Goal: Transaction & Acquisition: Purchase product/service

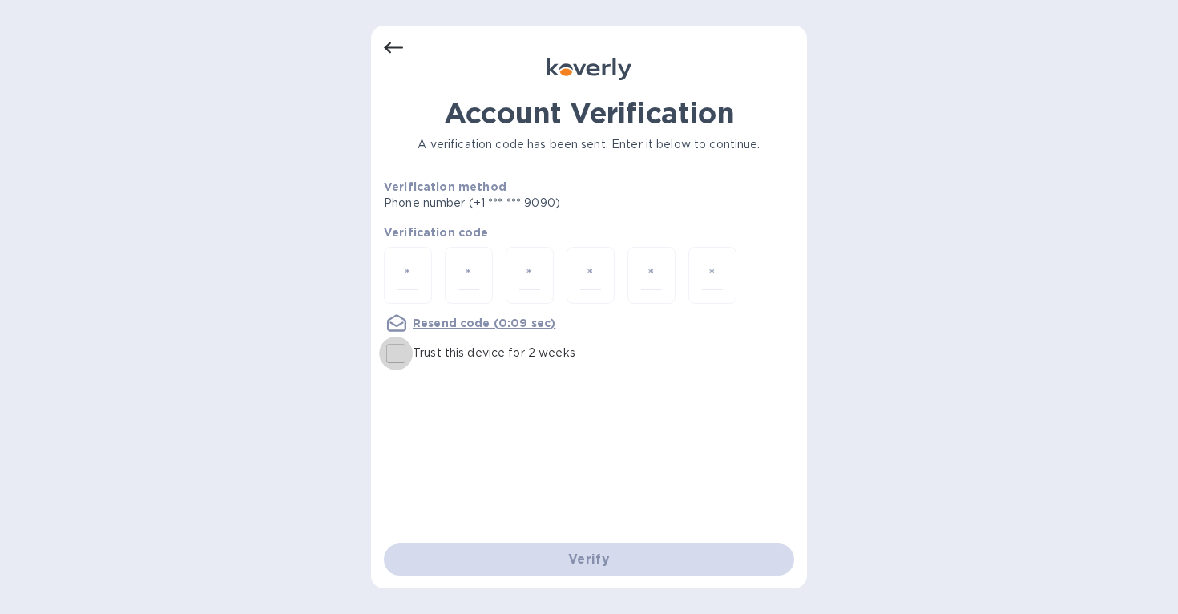
click at [394, 353] on input "Trust this device for 2 weeks" at bounding box center [396, 354] width 34 height 34
checkbox input "true"
click at [402, 276] on input "number" at bounding box center [407, 275] width 21 height 30
type input "0"
type input "1"
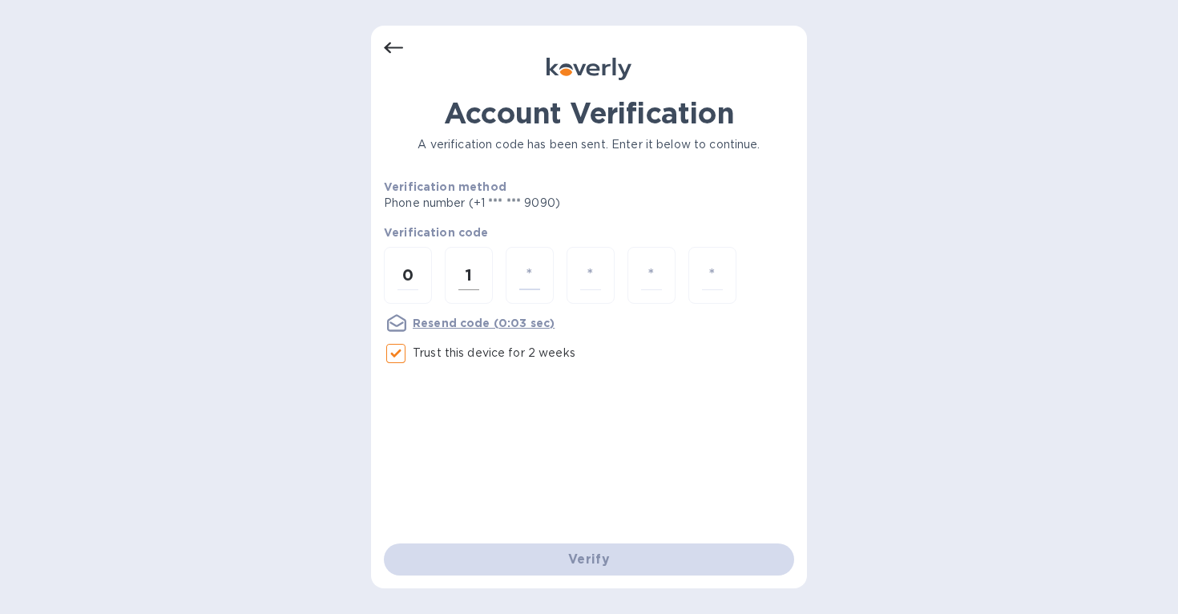
type input "9"
type input "4"
type input "0"
type input "1"
type input "0"
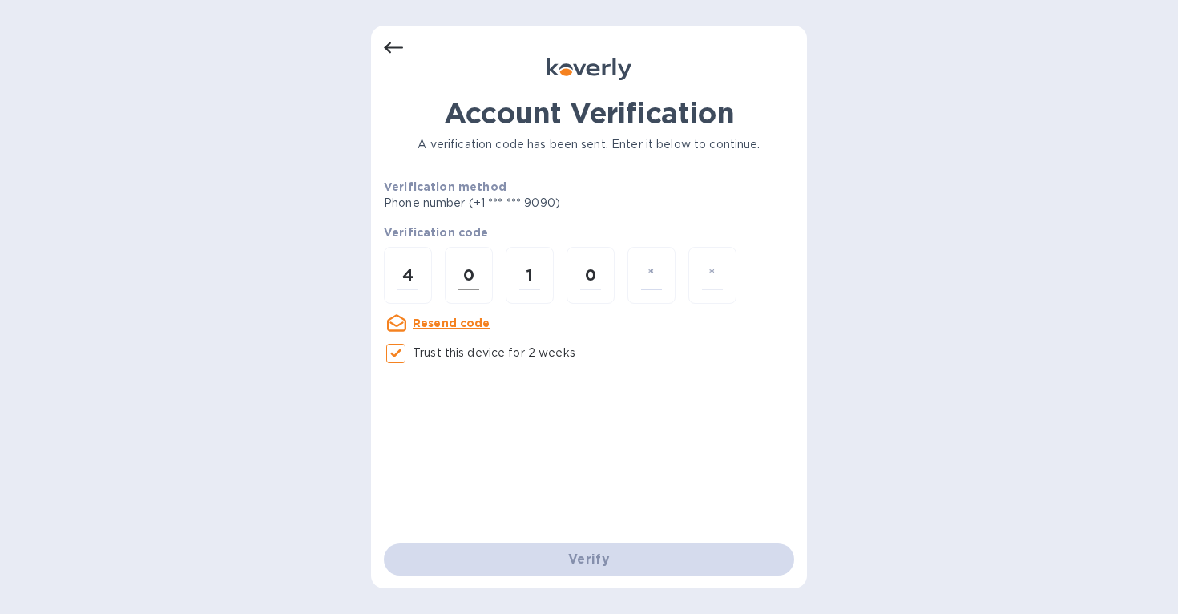
type input "9"
type input "0"
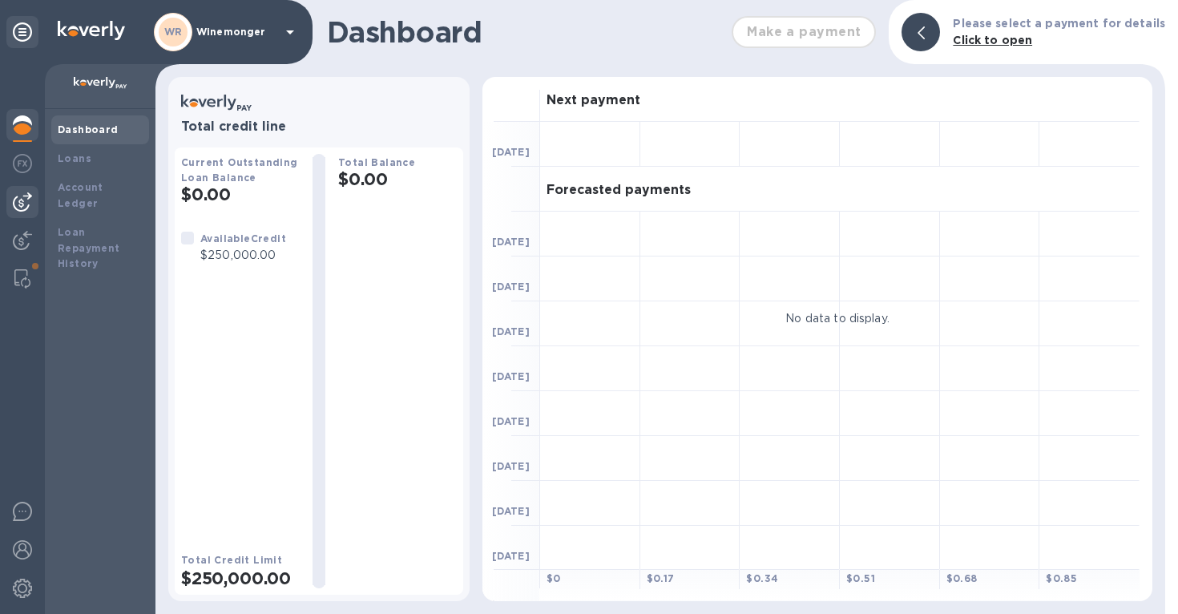
click at [19, 198] on img at bounding box center [22, 201] width 19 height 19
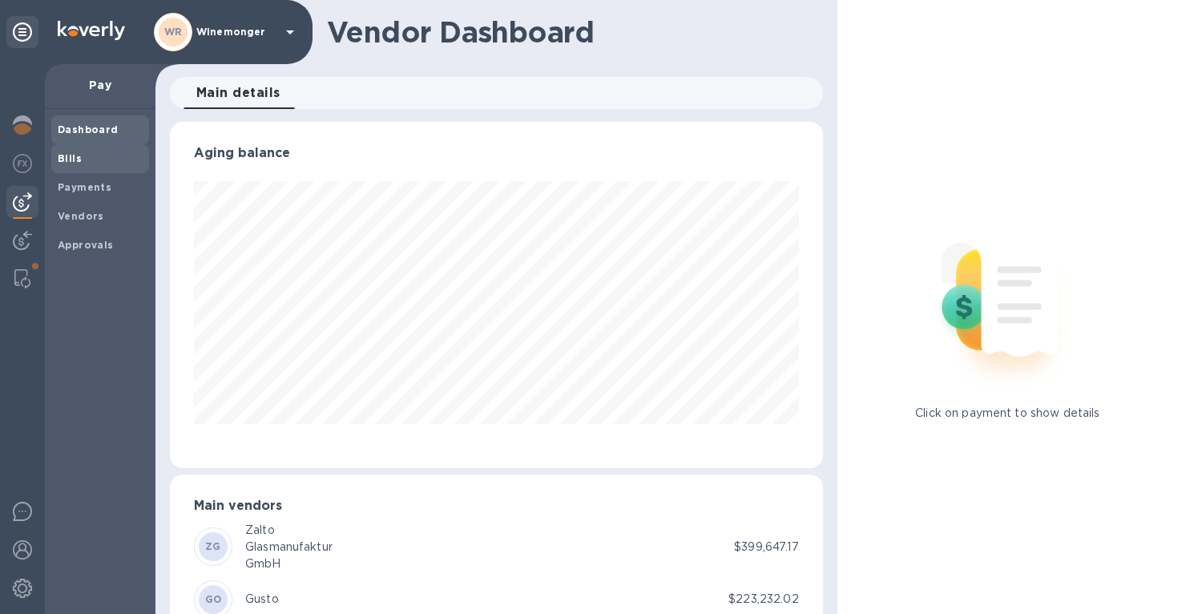
scroll to position [346, 653]
click at [71, 162] on b "Bills" at bounding box center [70, 158] width 24 height 12
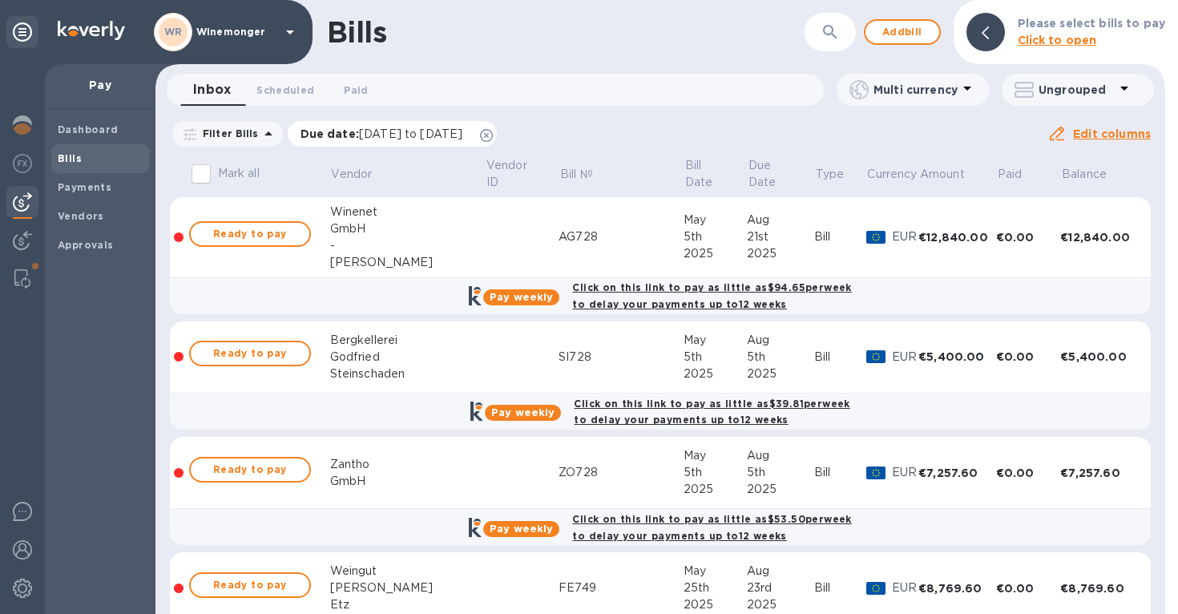
click at [493, 135] on icon at bounding box center [486, 135] width 13 height 13
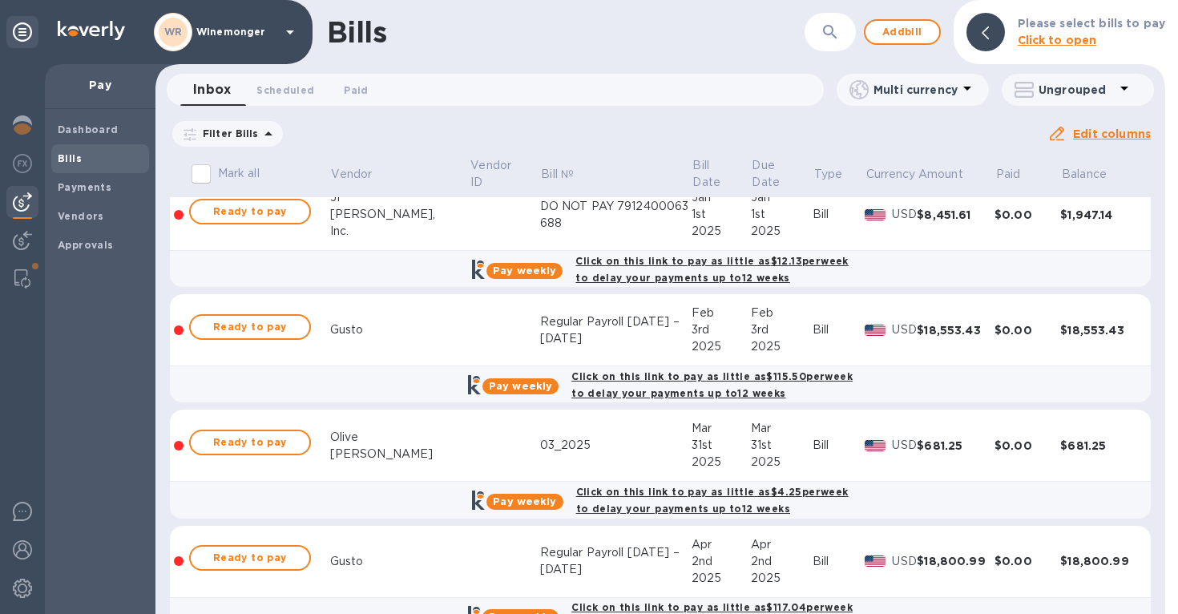
scroll to position [2413, 0]
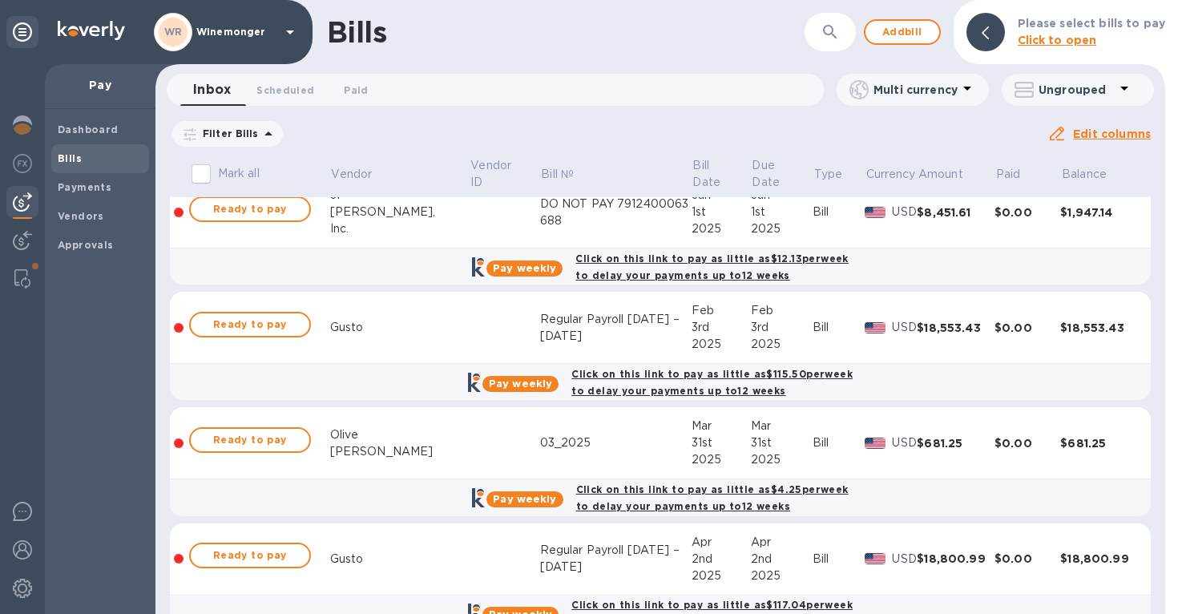
click at [840, 34] on icon "button" at bounding box center [829, 31] width 19 height 19
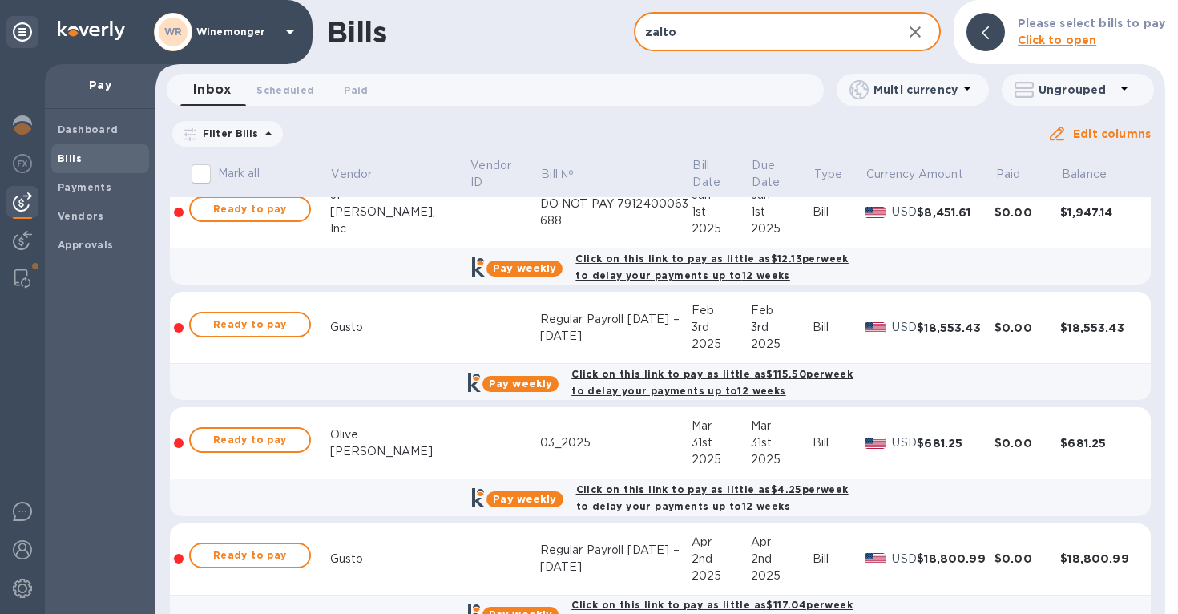
type input "zalto"
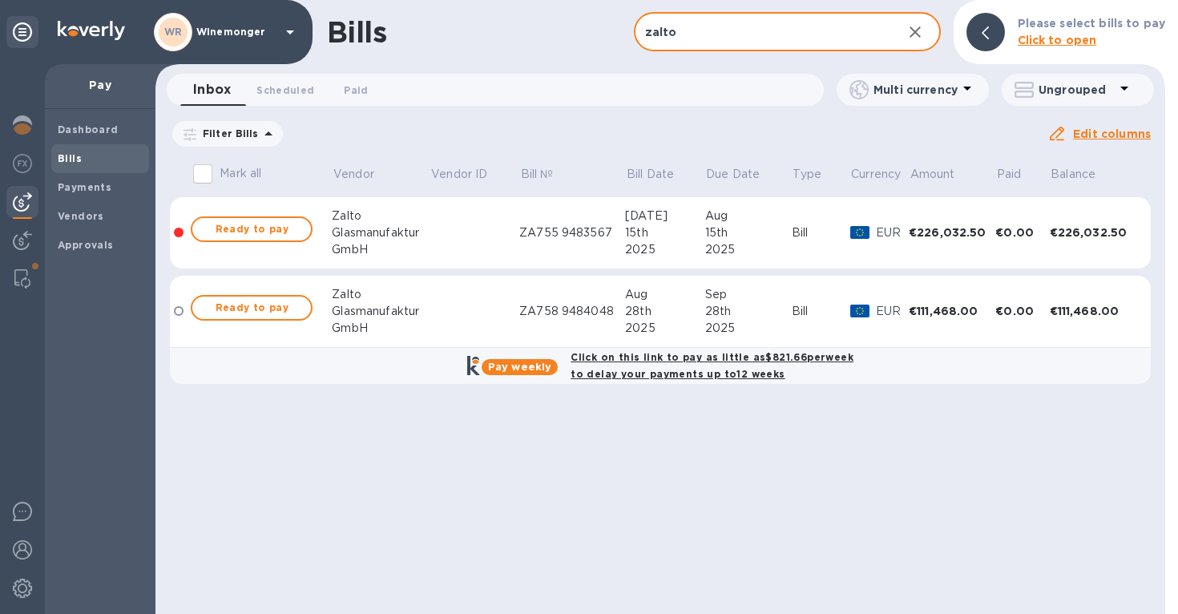
click at [566, 234] on div "ZA755 9483567" at bounding box center [572, 232] width 106 height 17
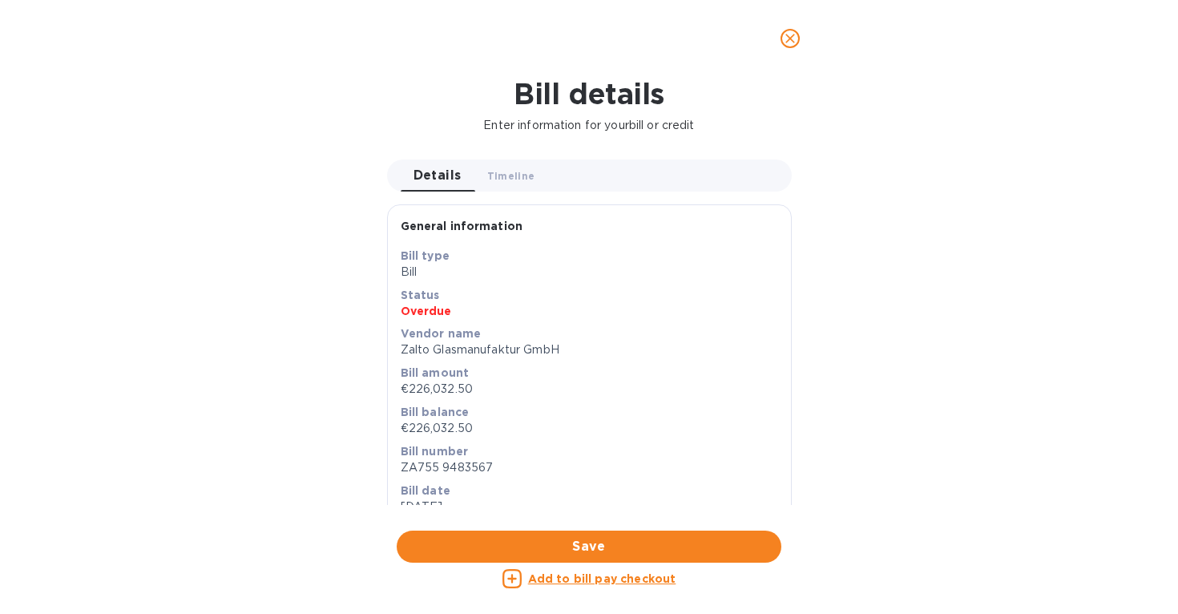
click at [792, 31] on icon "close" at bounding box center [790, 38] width 16 height 16
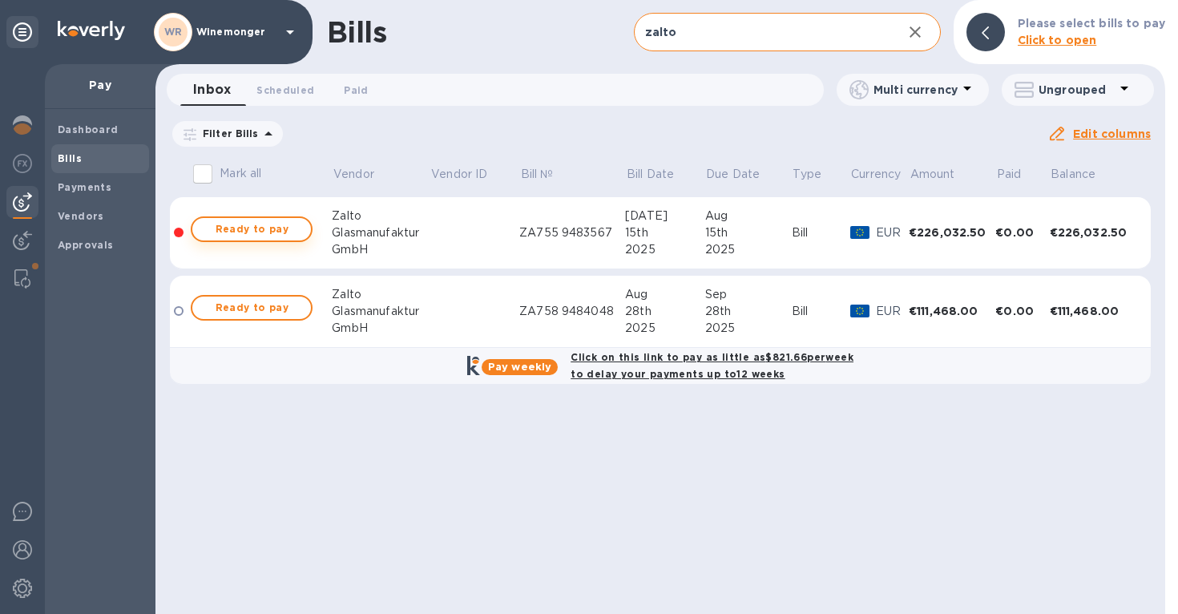
click at [250, 230] on span "Ready to pay" at bounding box center [251, 229] width 93 height 19
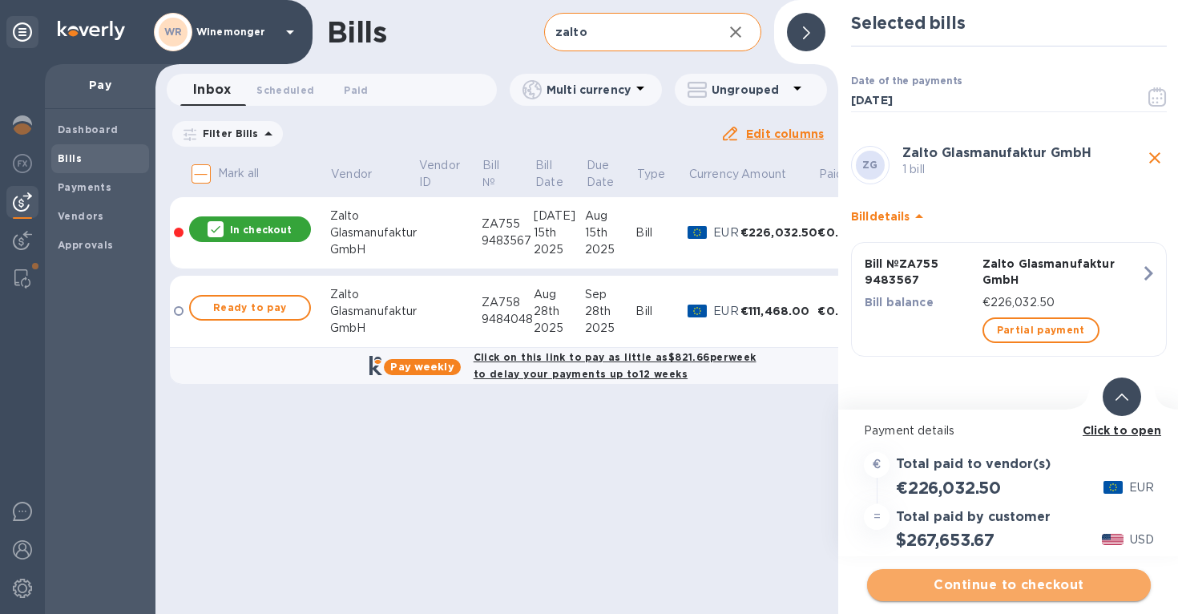
click at [1002, 585] on span "Continue to checkout" at bounding box center [1009, 584] width 258 height 19
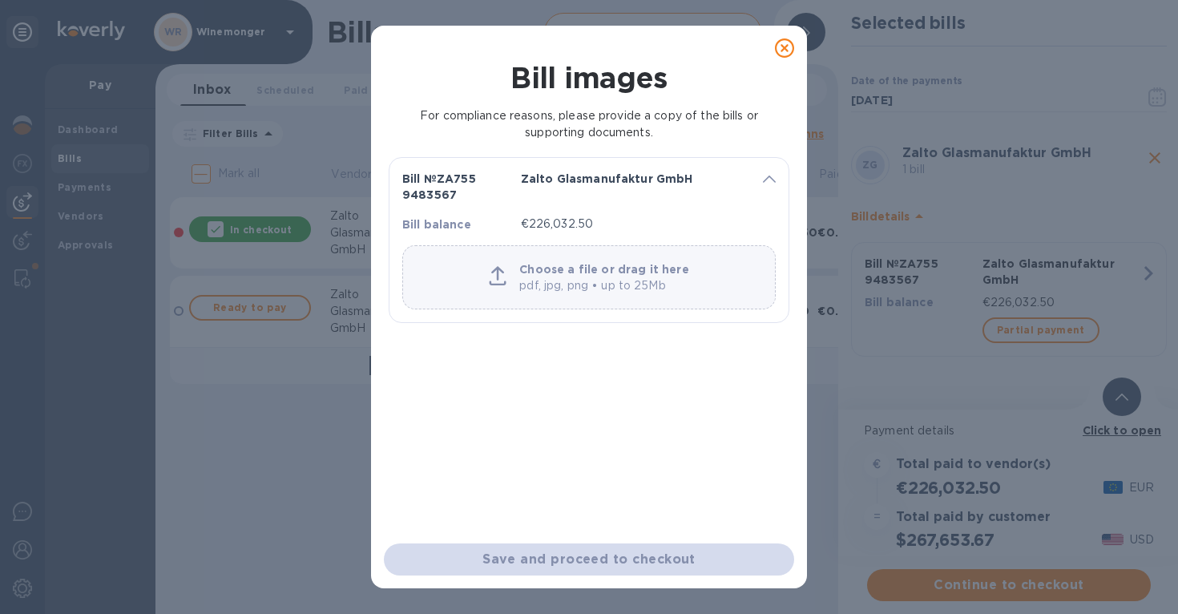
click at [614, 286] on p "pdf, jpg, png • up to 25Mb" at bounding box center [603, 285] width 169 height 17
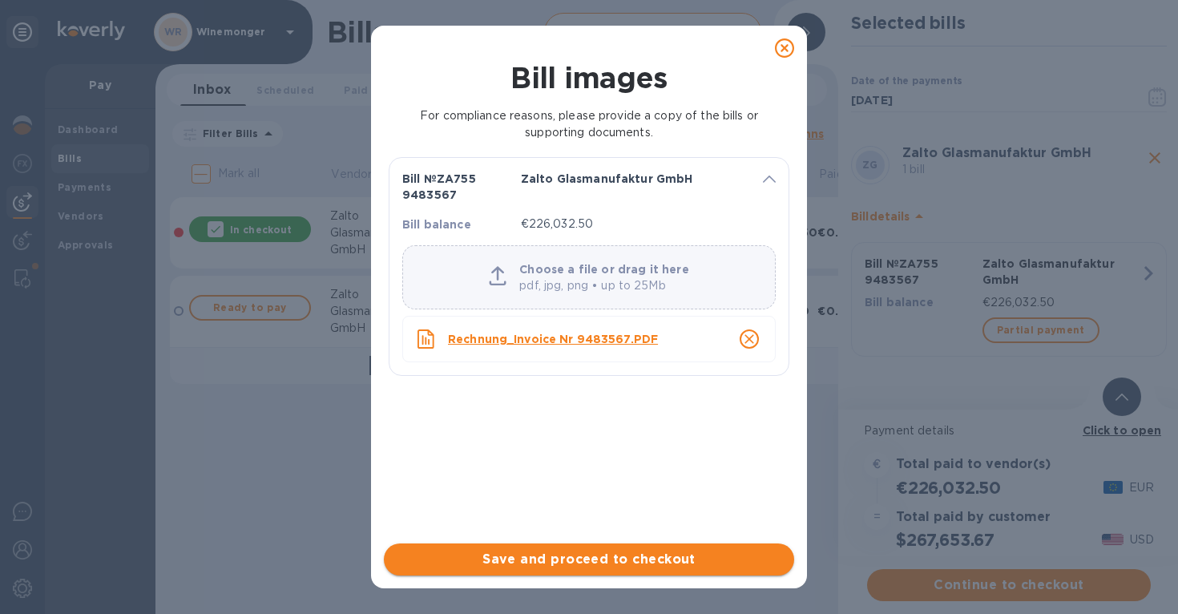
click at [583, 562] on span "Save and proceed to checkout" at bounding box center [589, 559] width 385 height 19
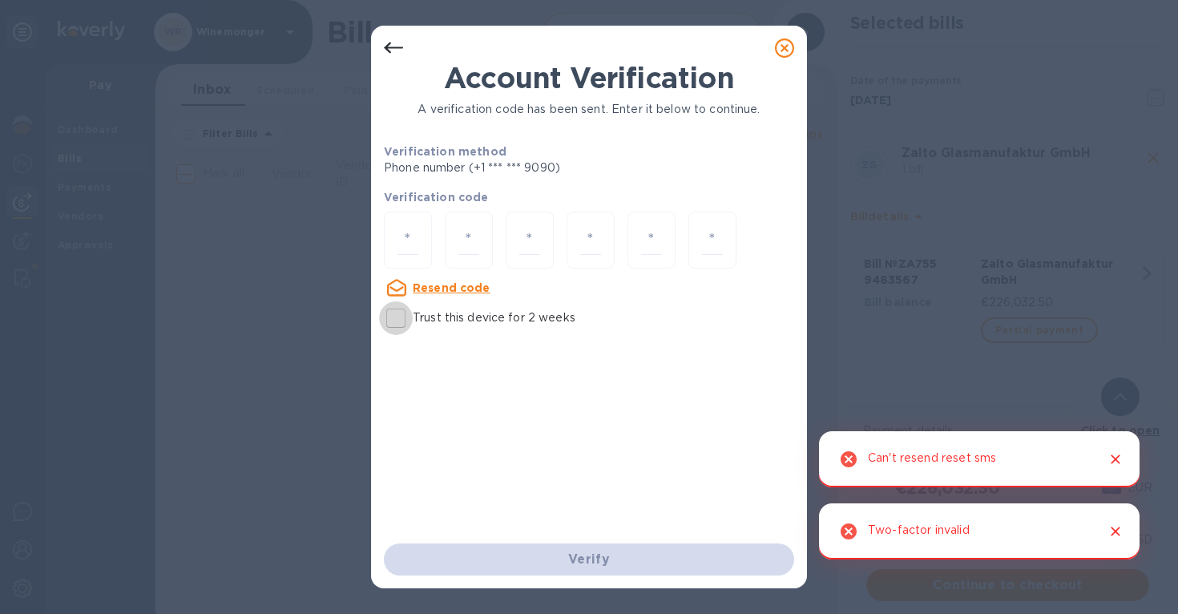
click at [400, 325] on input "Trust this device for 2 weeks" at bounding box center [396, 318] width 34 height 34
checkbox input "true"
click at [397, 241] on div at bounding box center [408, 240] width 48 height 57
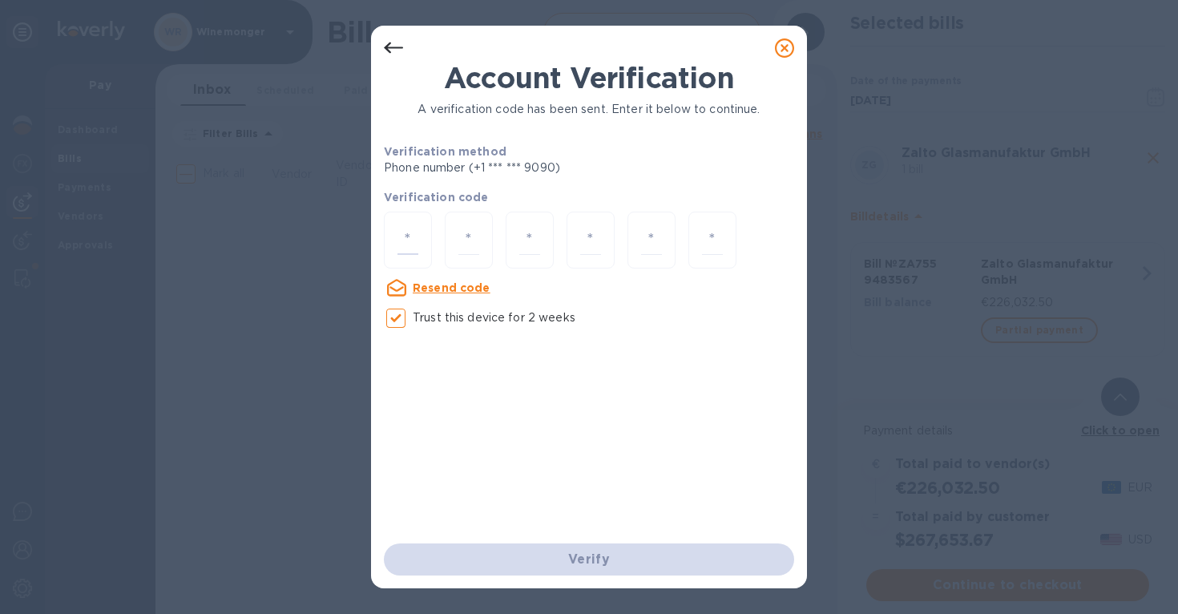
type input "8"
type input "3"
type input "9"
type input "4"
type input "1"
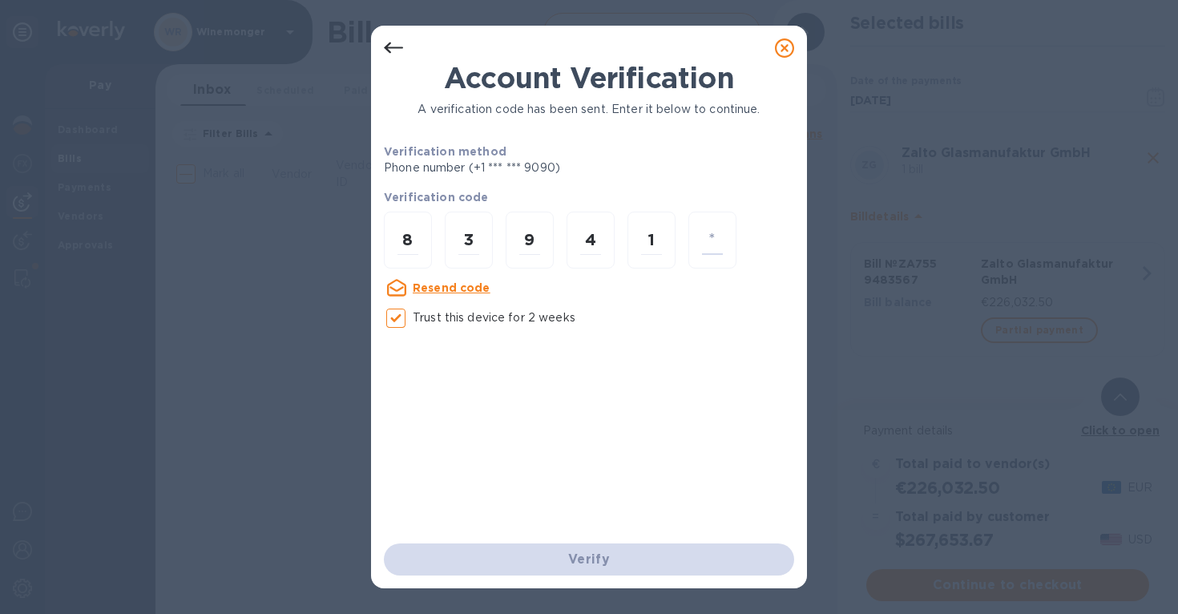
type input "2"
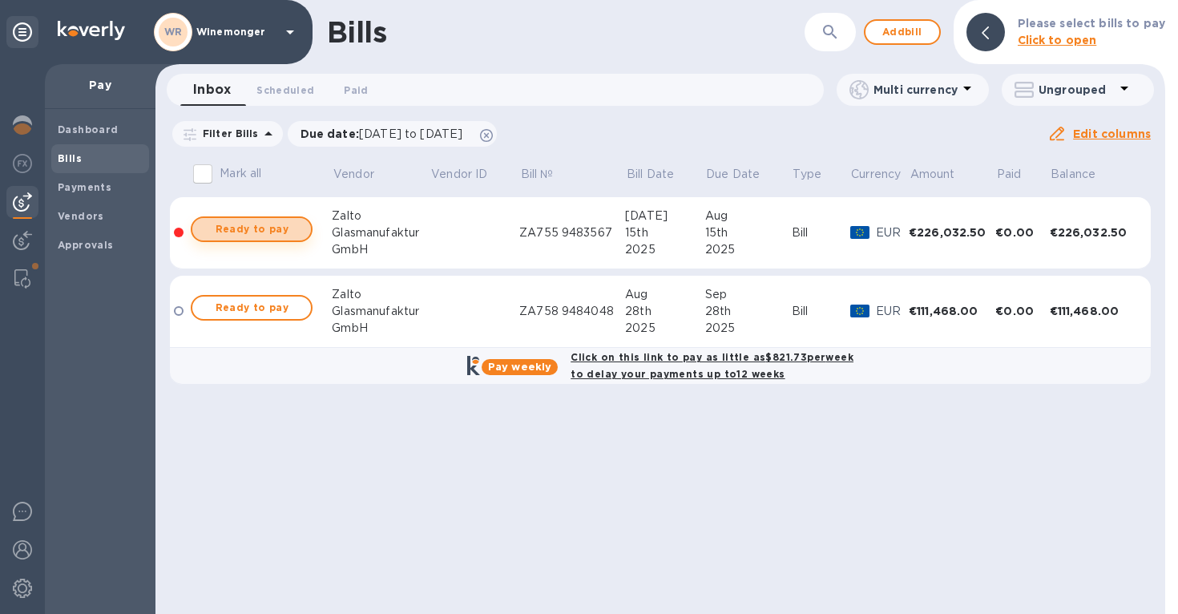
click at [232, 228] on span "Ready to pay" at bounding box center [251, 229] width 93 height 19
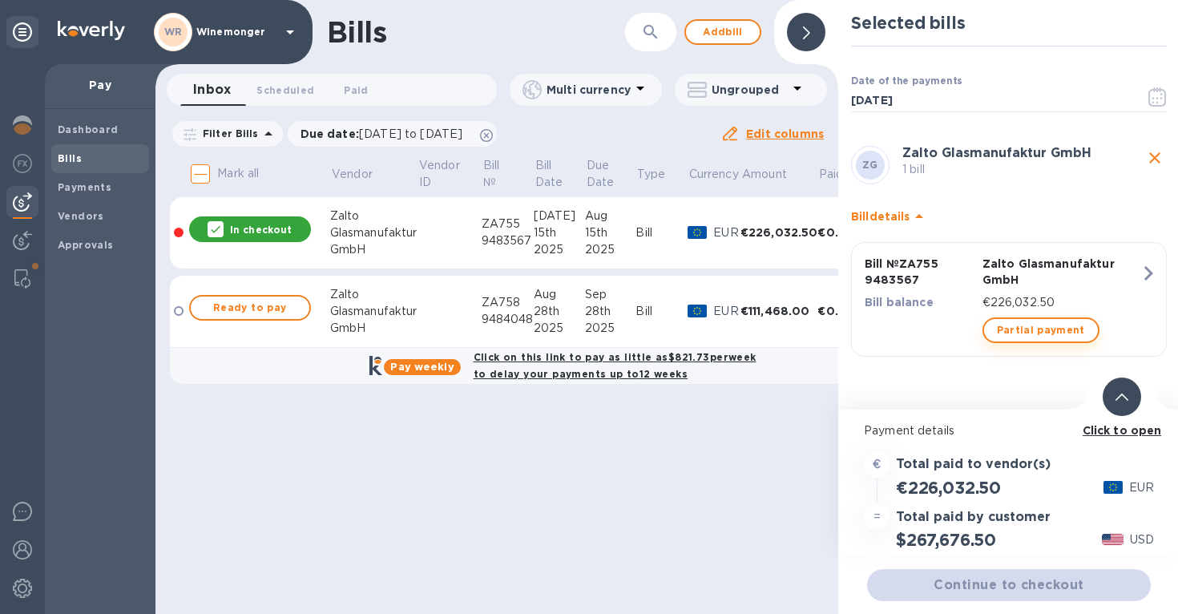
click at [1034, 327] on span "Partial payment" at bounding box center [1041, 330] width 88 height 19
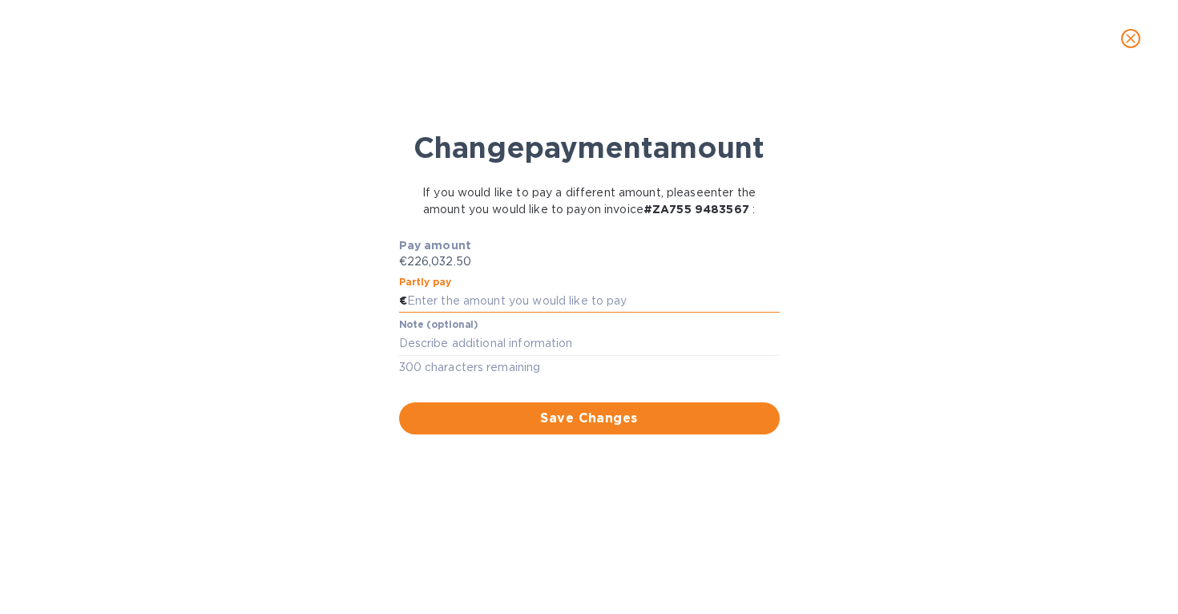
click at [497, 313] on input "text" at bounding box center [593, 301] width 373 height 24
type input "100,000"
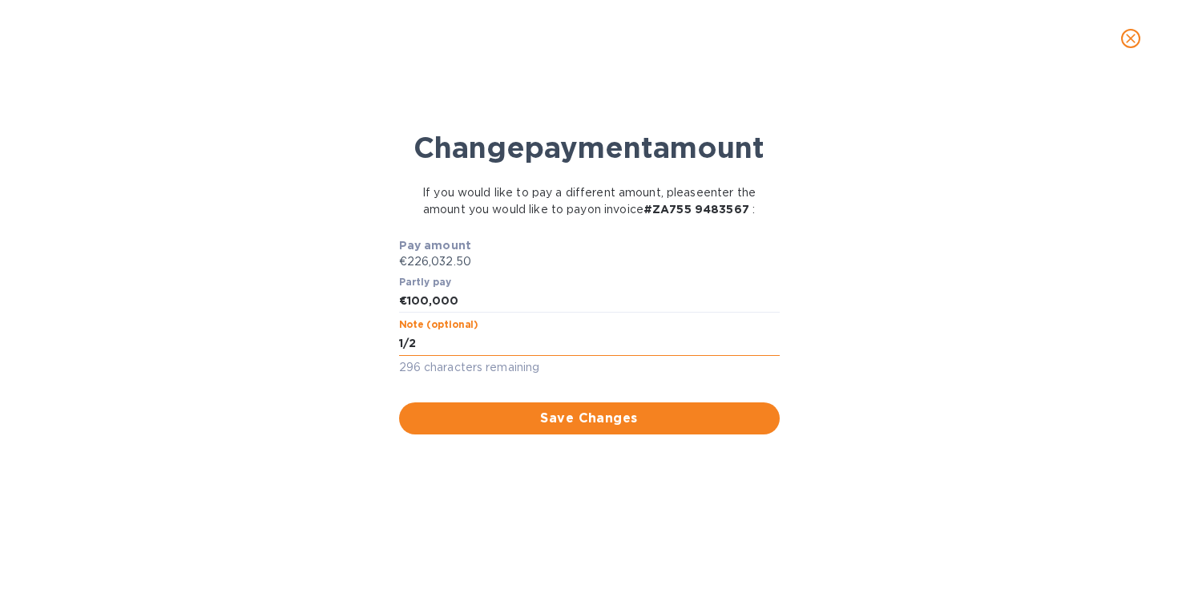
paste textarea "9483567"
type textarea "1/2 9483567"
click at [566, 428] on span "Save Changes" at bounding box center [589, 418] width 355 height 19
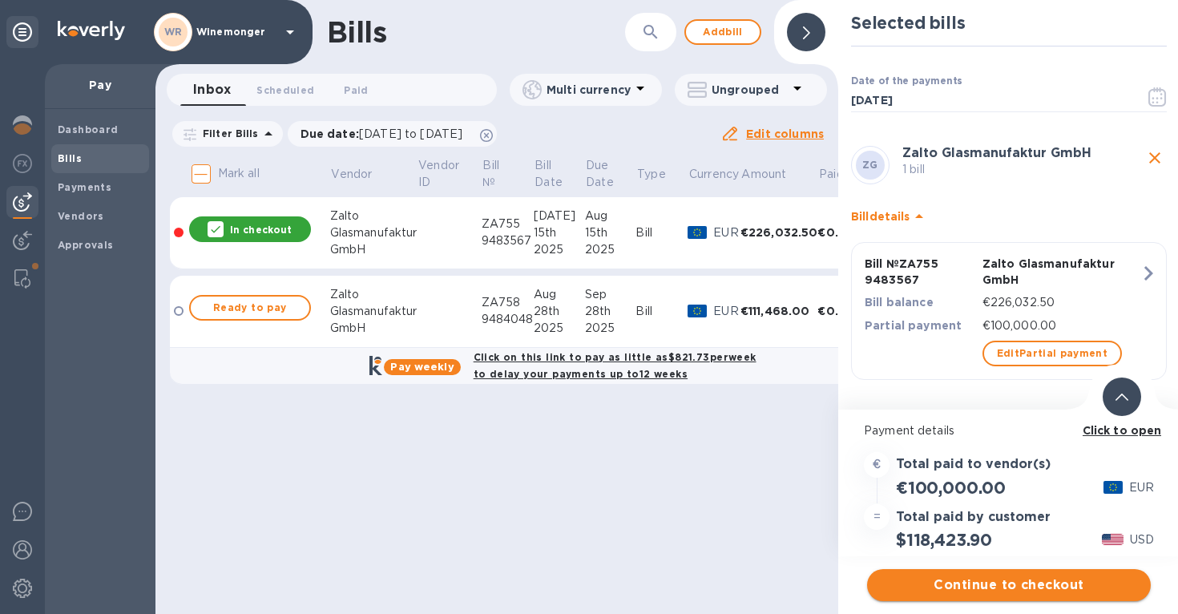
click at [1018, 587] on span "Continue to checkout" at bounding box center [1009, 584] width 258 height 19
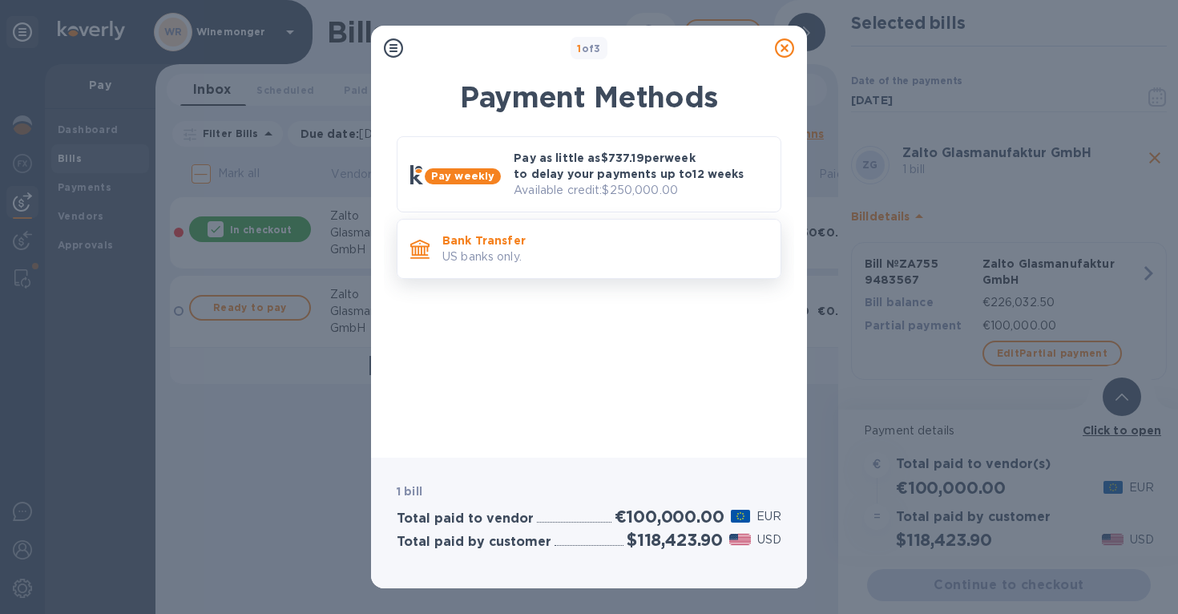
click at [534, 263] on p "US banks only." at bounding box center [604, 256] width 325 height 17
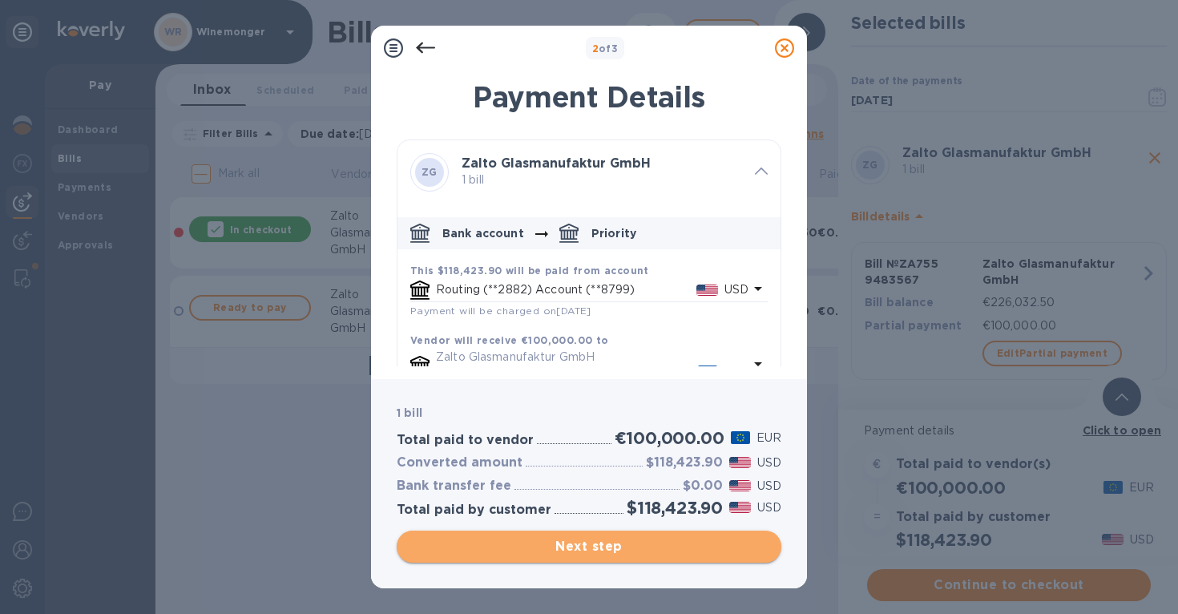
click at [596, 550] on span "Next step" at bounding box center [588, 546] width 359 height 19
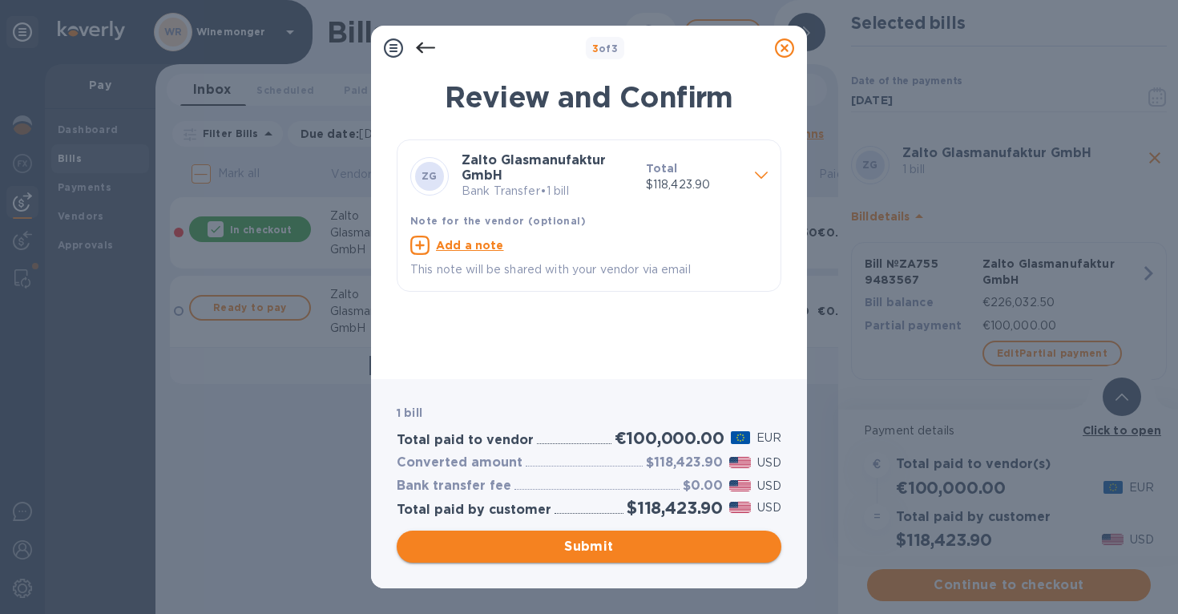
click at [589, 547] on span "Submit" at bounding box center [588, 546] width 359 height 19
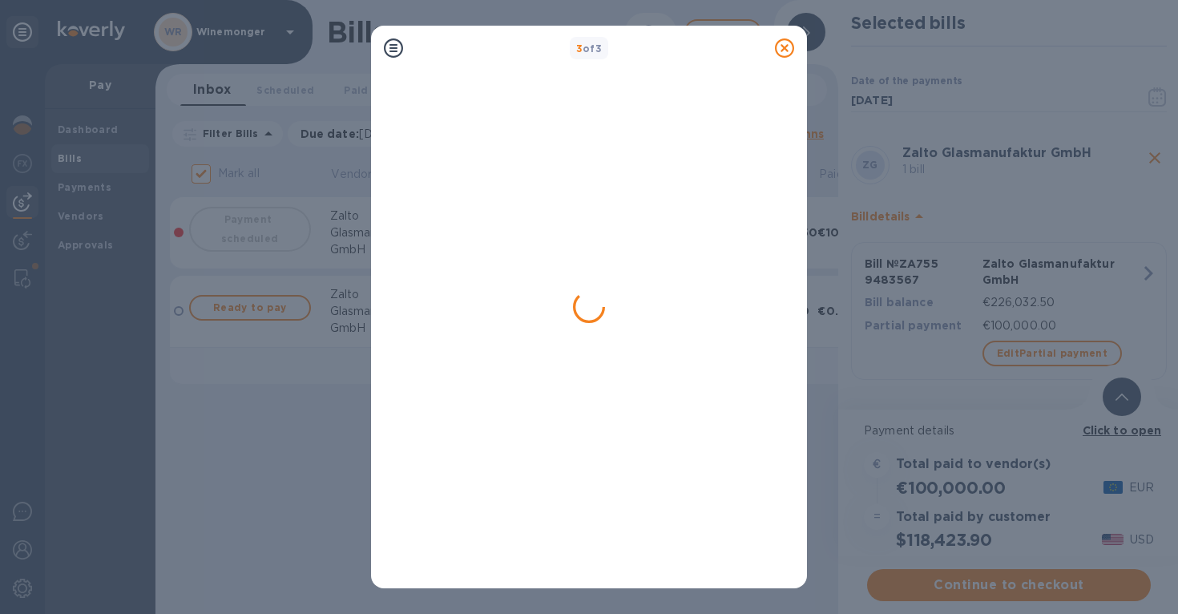
checkbox input "false"
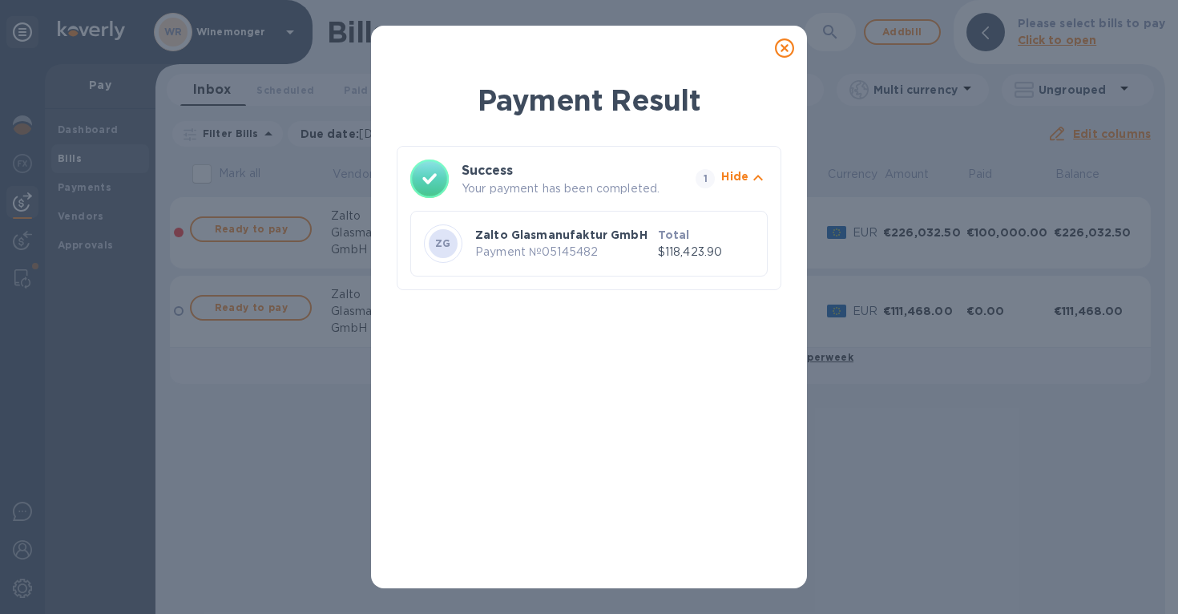
click at [791, 51] on icon at bounding box center [784, 47] width 19 height 19
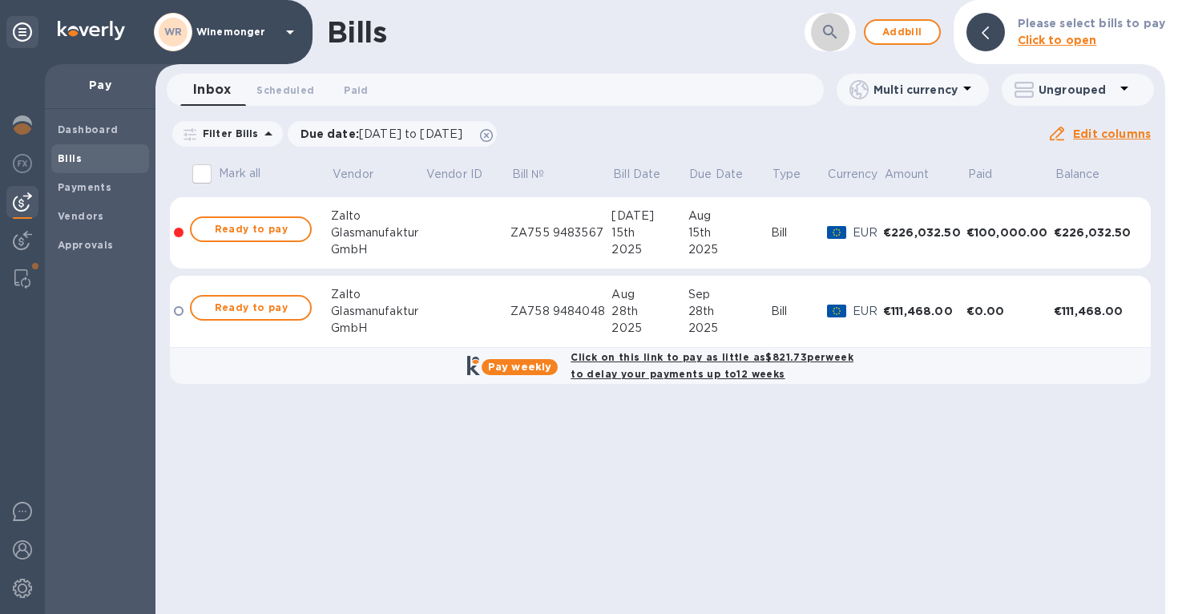
click at [831, 30] on icon "button" at bounding box center [829, 31] width 19 height 19
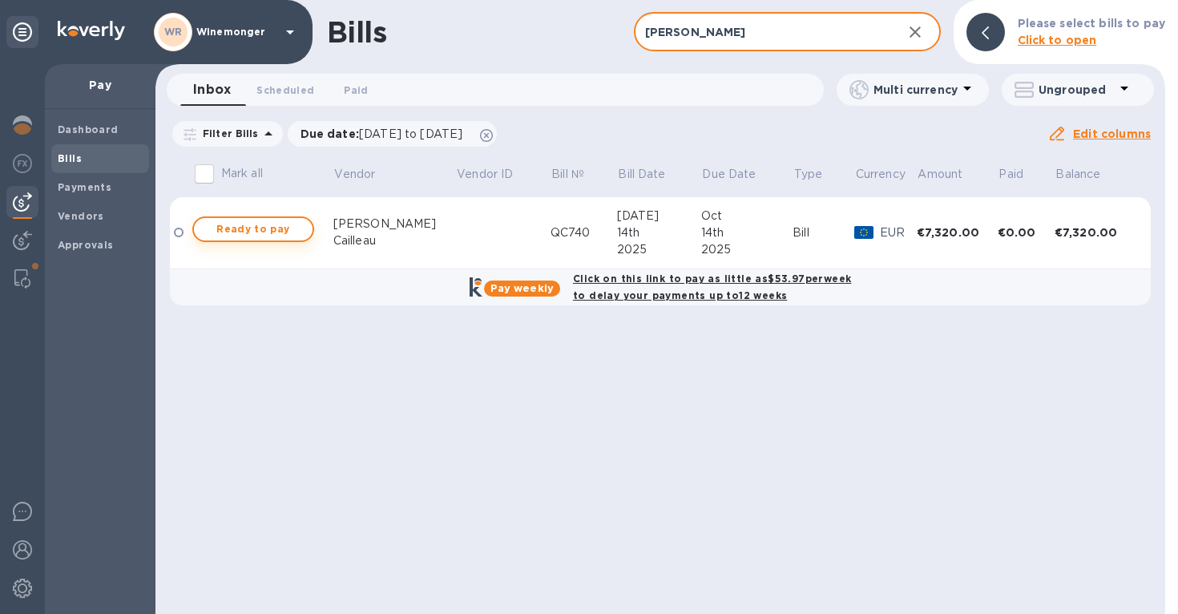
type input "[PERSON_NAME]"
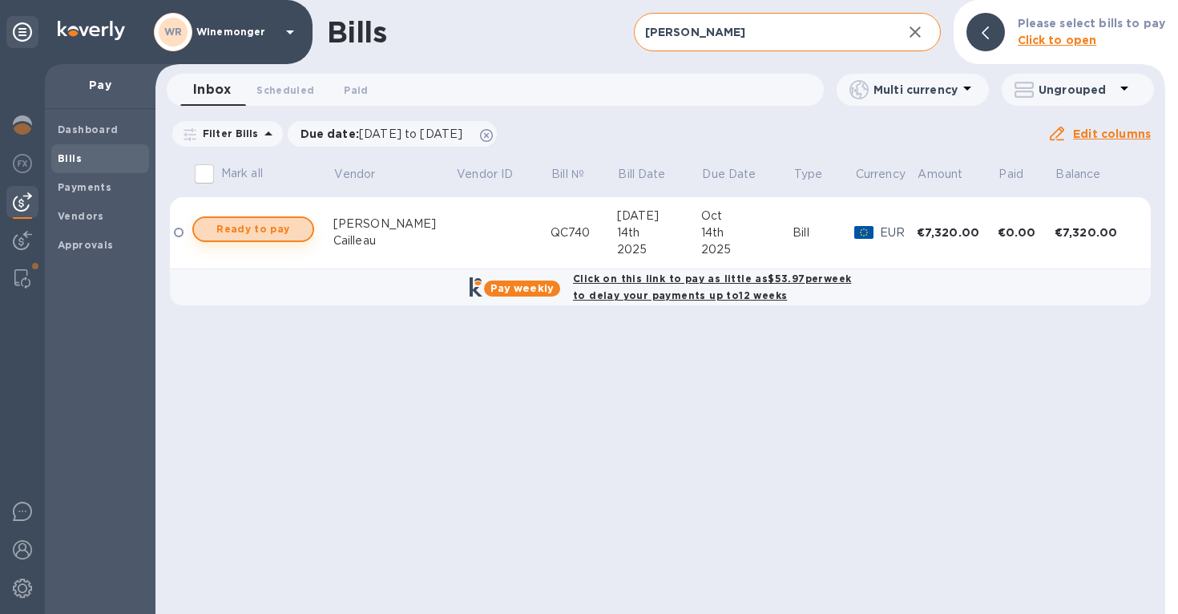
click at [242, 225] on span "Ready to pay" at bounding box center [253, 229] width 93 height 19
